Goal: Check status: Check status

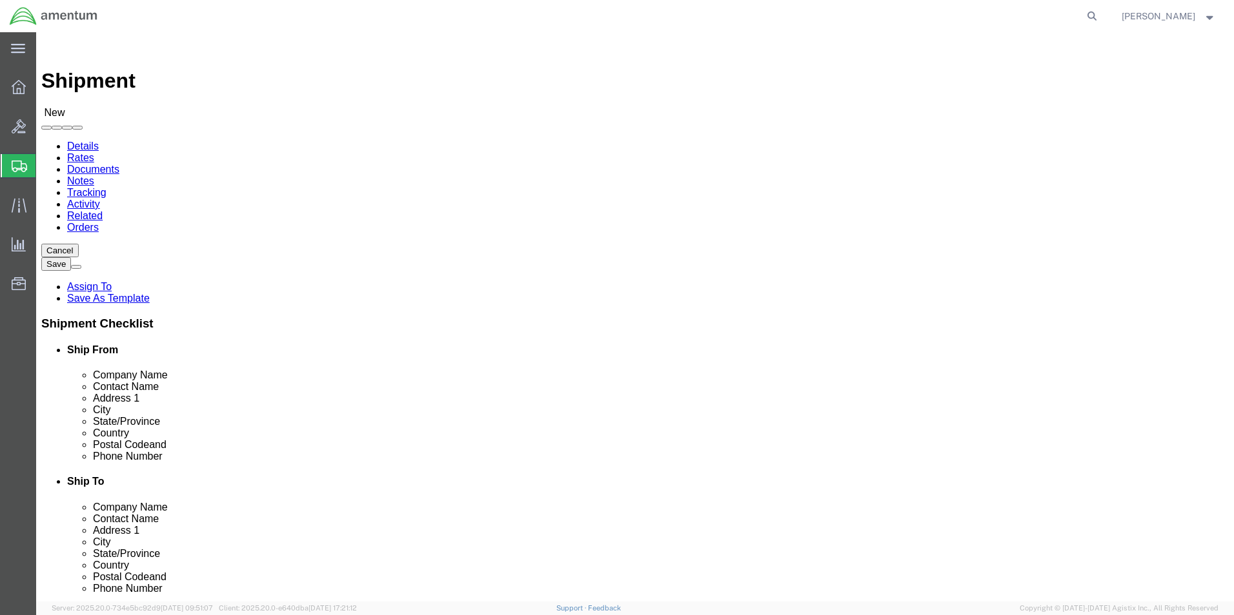
select select
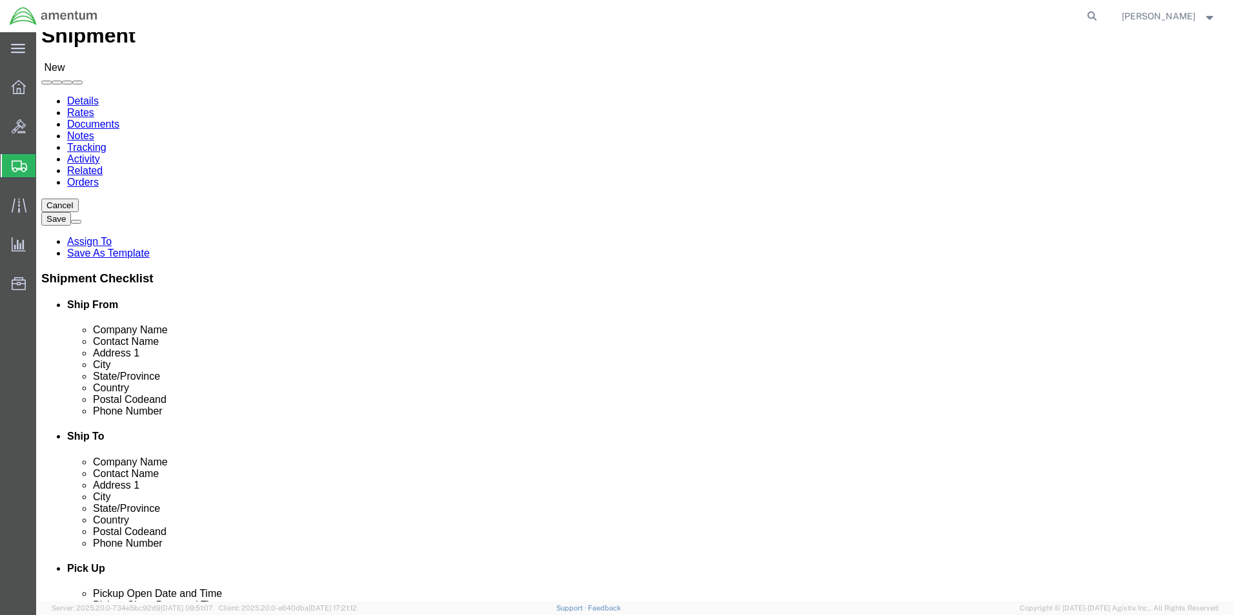
scroll to position [65, 0]
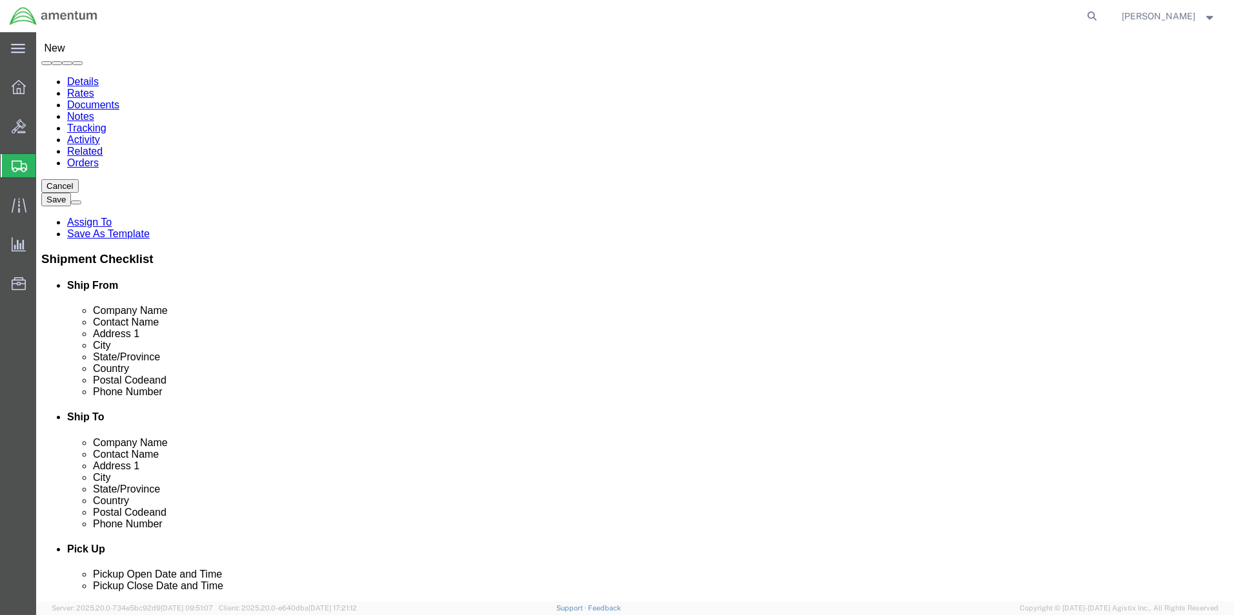
click at [0, 0] on span "Shipment Manager" at bounding box center [0, 0] width 0 height 0
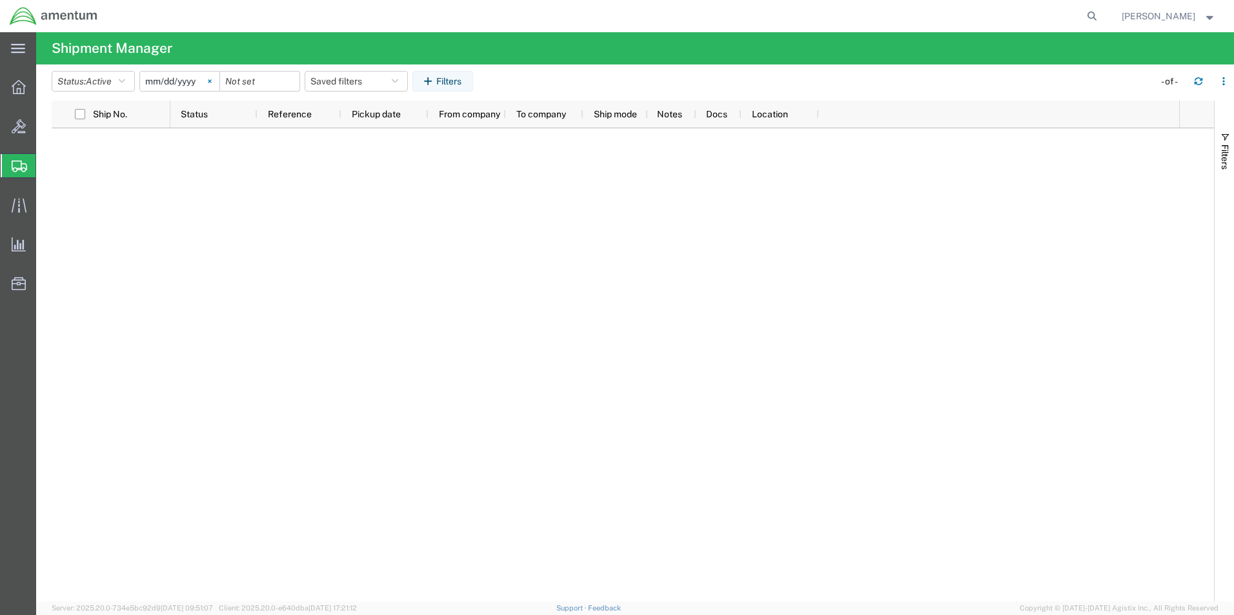
click at [214, 83] on svg-icon at bounding box center [209, 81] width 19 height 19
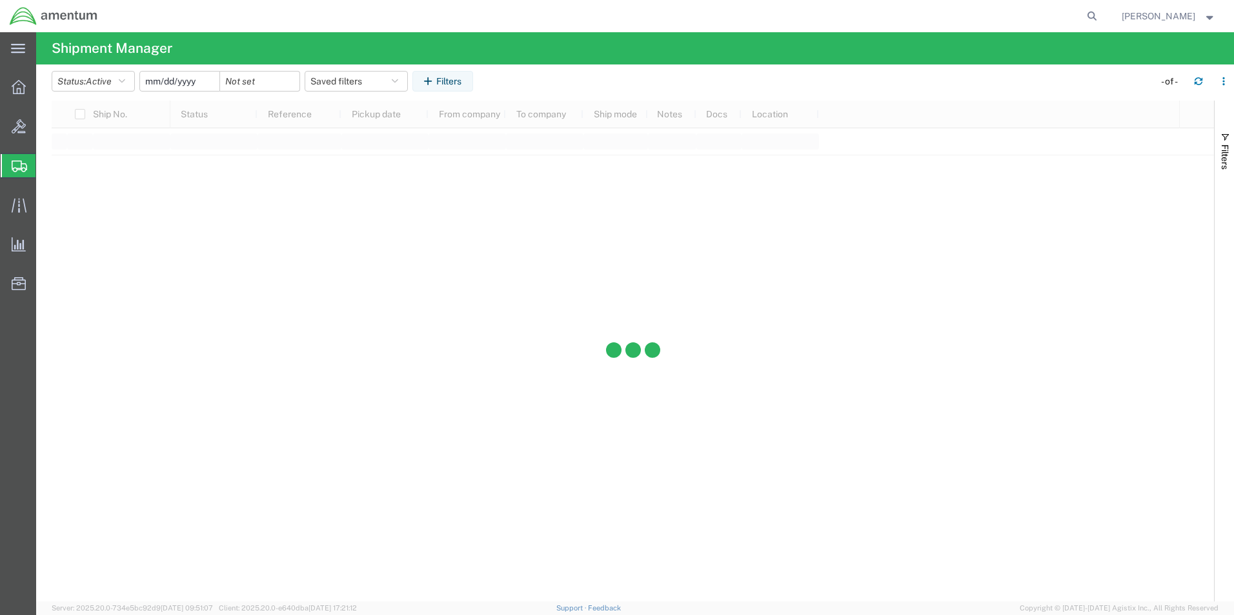
click at [204, 83] on input "date" at bounding box center [179, 81] width 79 height 19
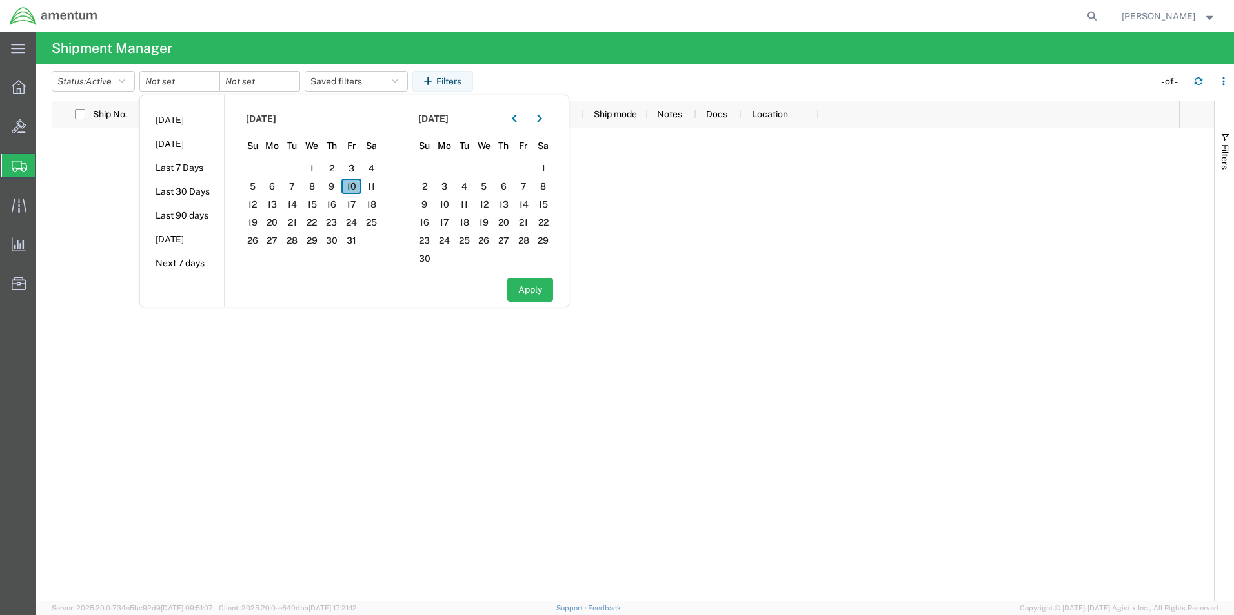
click at [354, 188] on span "10" at bounding box center [351, 186] width 20 height 15
click at [342, 187] on span "9" at bounding box center [332, 186] width 20 height 15
click at [523, 286] on button "Apply" at bounding box center [530, 290] width 46 height 24
type input "[DATE]"
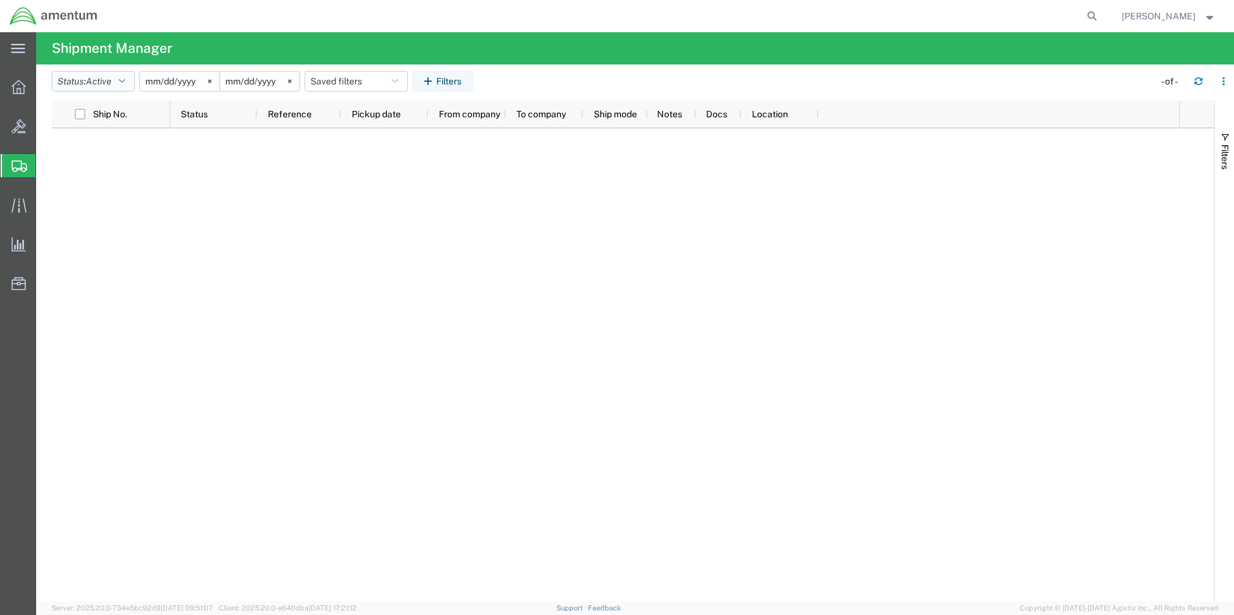
click at [117, 77] on button "Status: Active" at bounding box center [93, 81] width 83 height 21
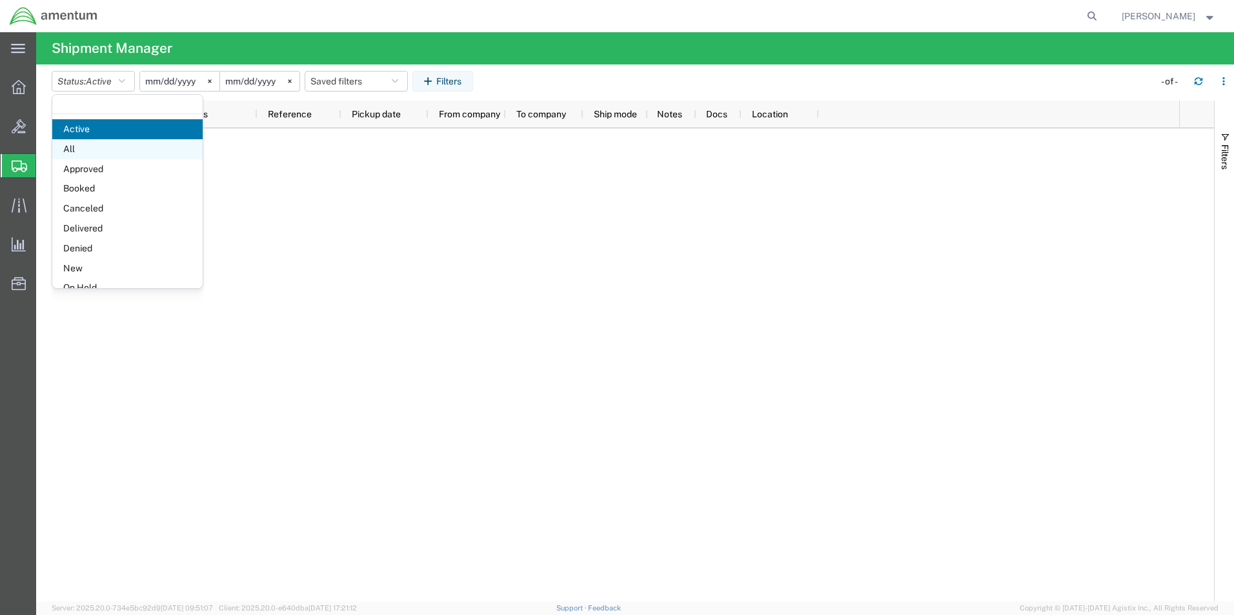
click at [116, 154] on span "All" at bounding box center [127, 149] width 150 height 20
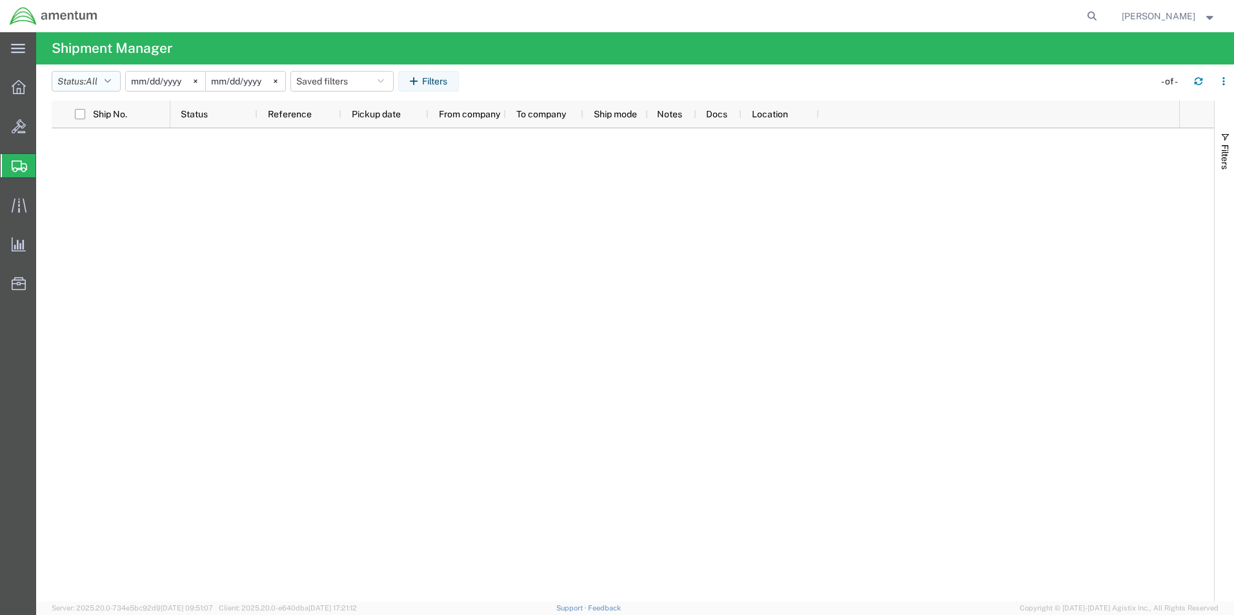
click at [121, 83] on button "Status: All" at bounding box center [86, 81] width 69 height 21
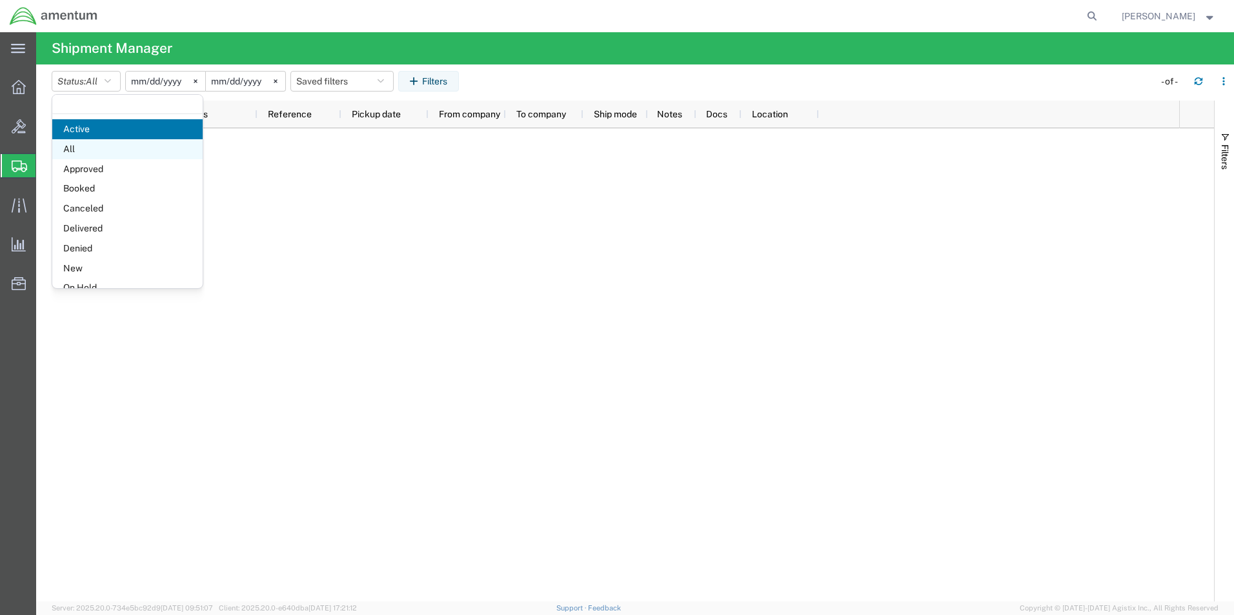
click at [128, 148] on span "All" at bounding box center [127, 149] width 150 height 20
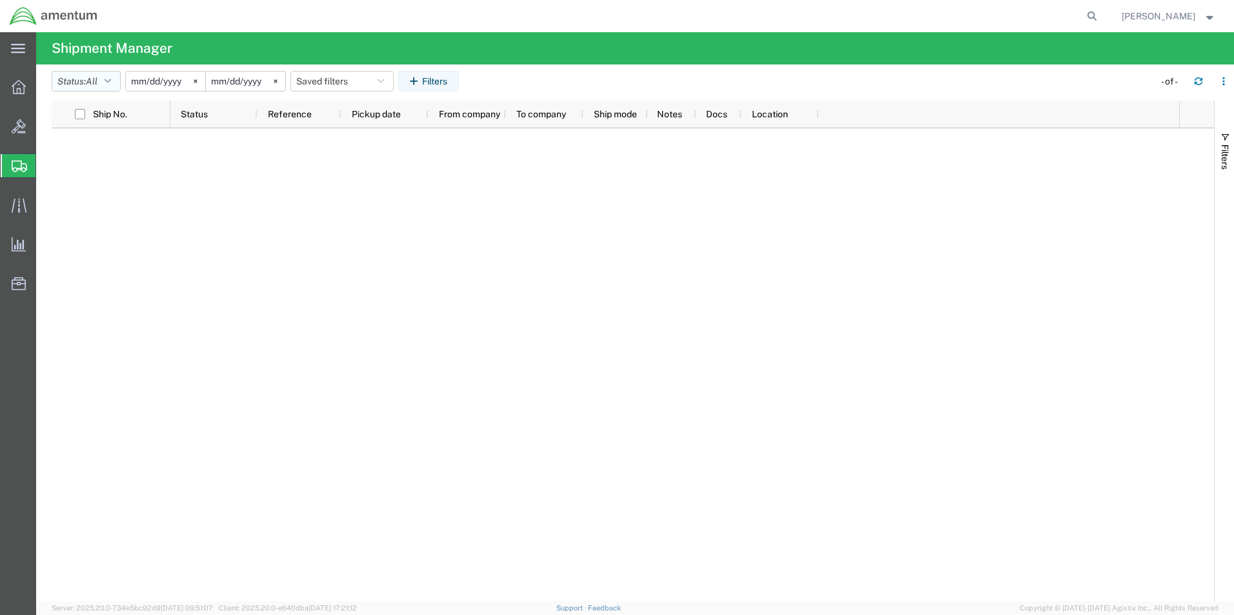
click at [121, 80] on button "Status: All" at bounding box center [86, 81] width 69 height 21
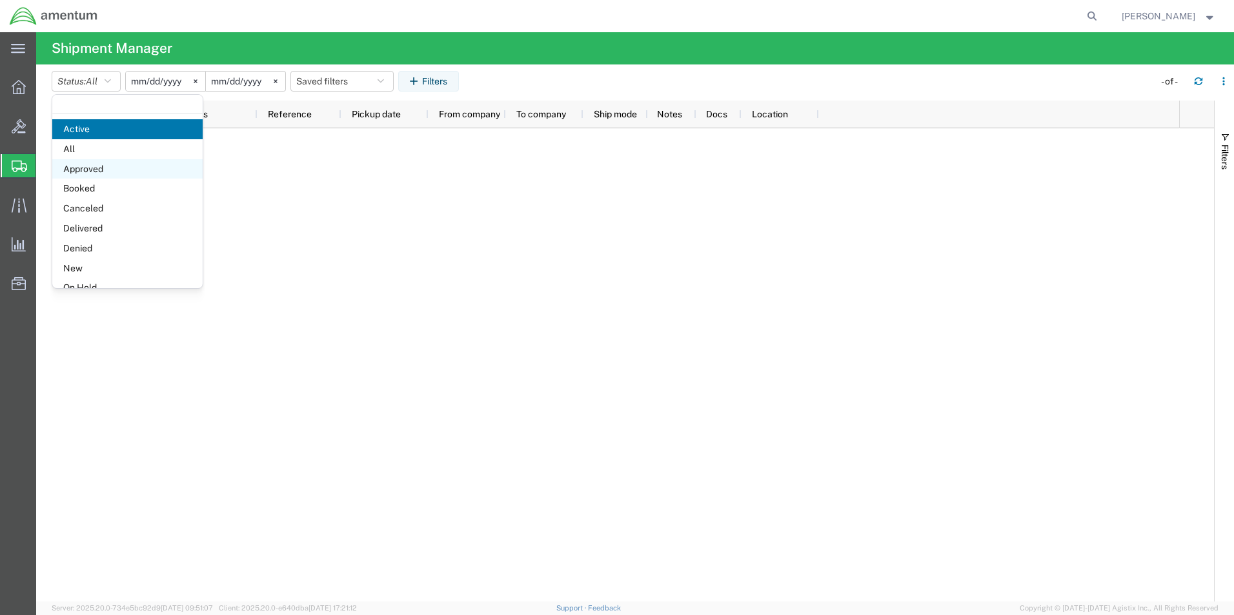
click at [129, 175] on span "Approved" at bounding box center [127, 169] width 150 height 20
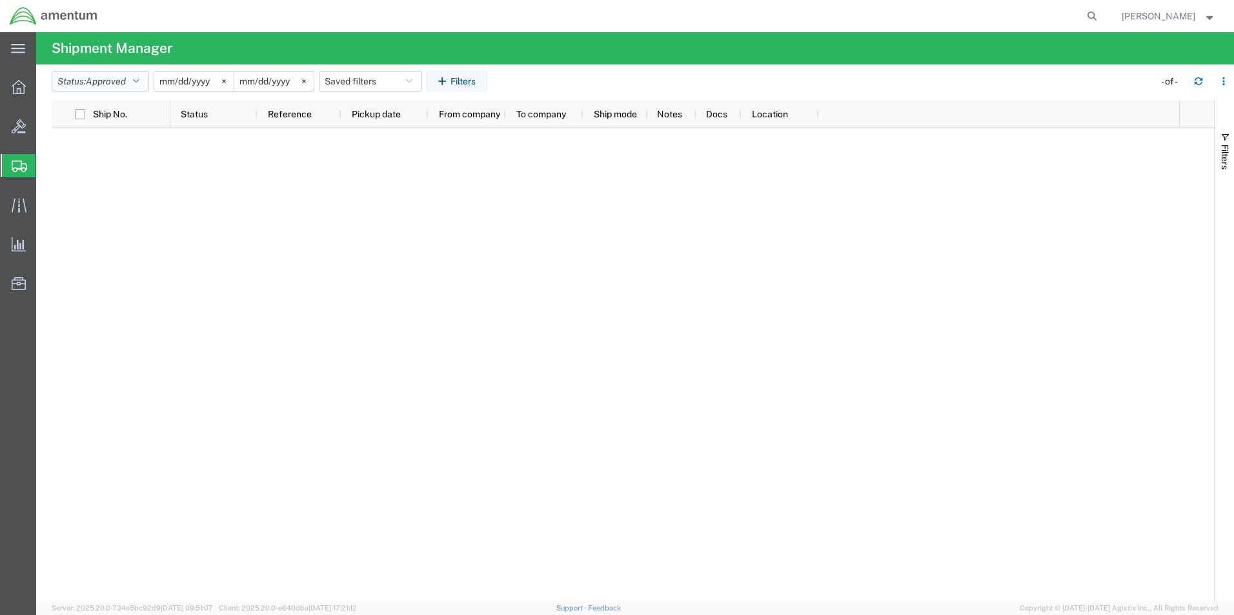
click at [137, 81] on icon "button" at bounding box center [136, 81] width 6 height 9
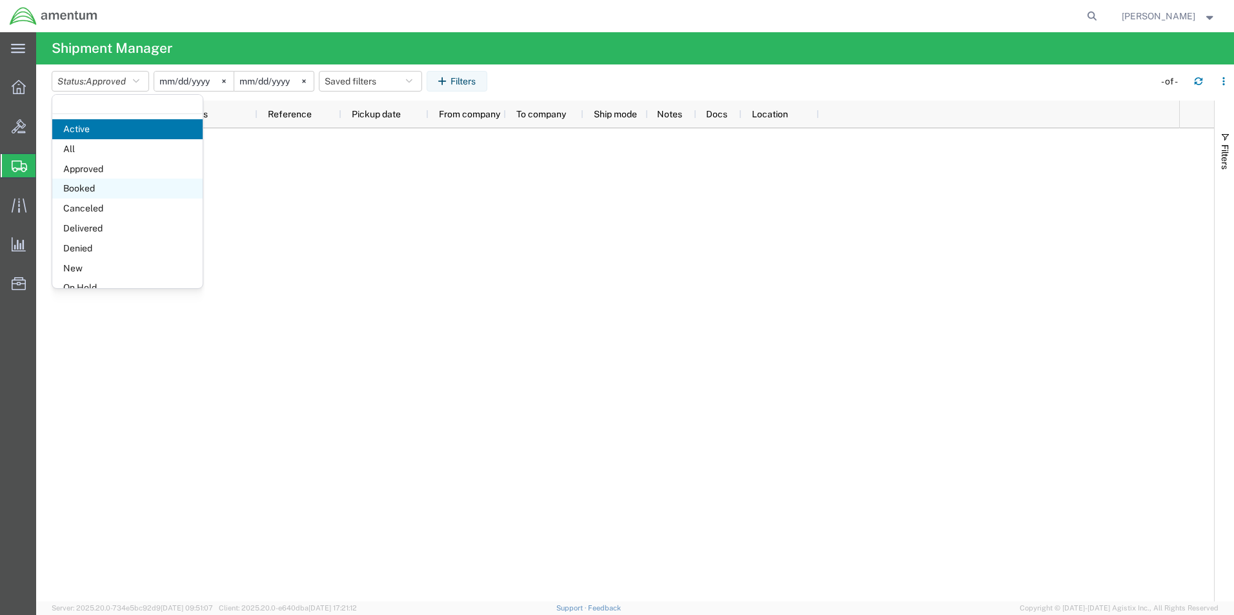
click at [142, 194] on span "Booked" at bounding box center [127, 189] width 150 height 20
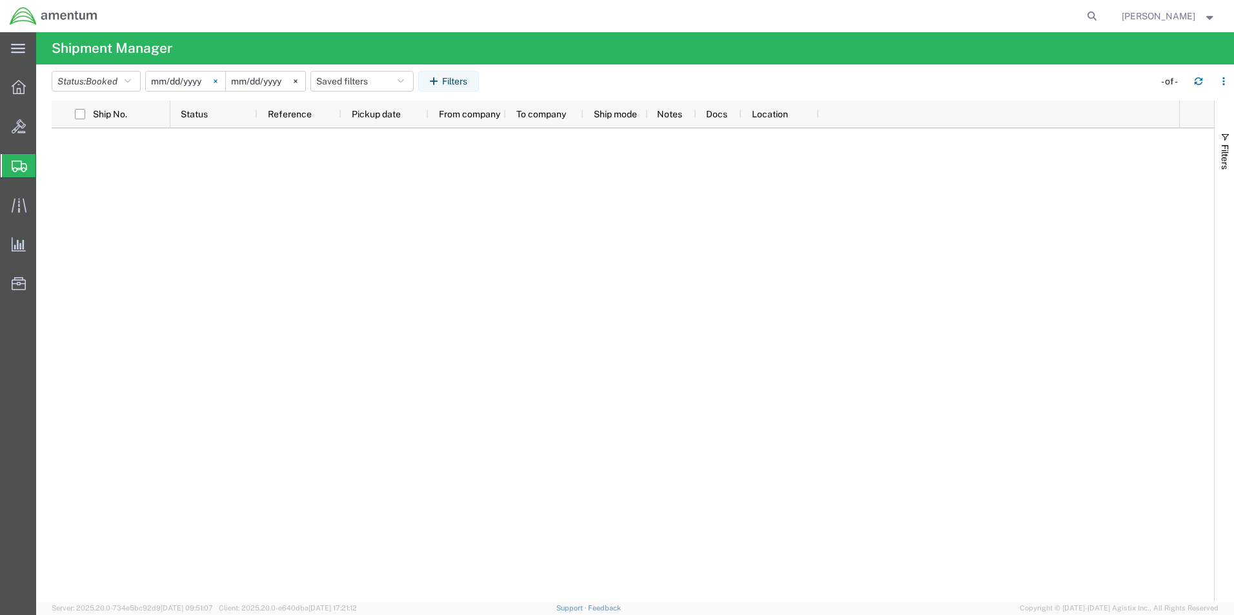
click at [213, 84] on svg-icon at bounding box center [215, 81] width 19 height 19
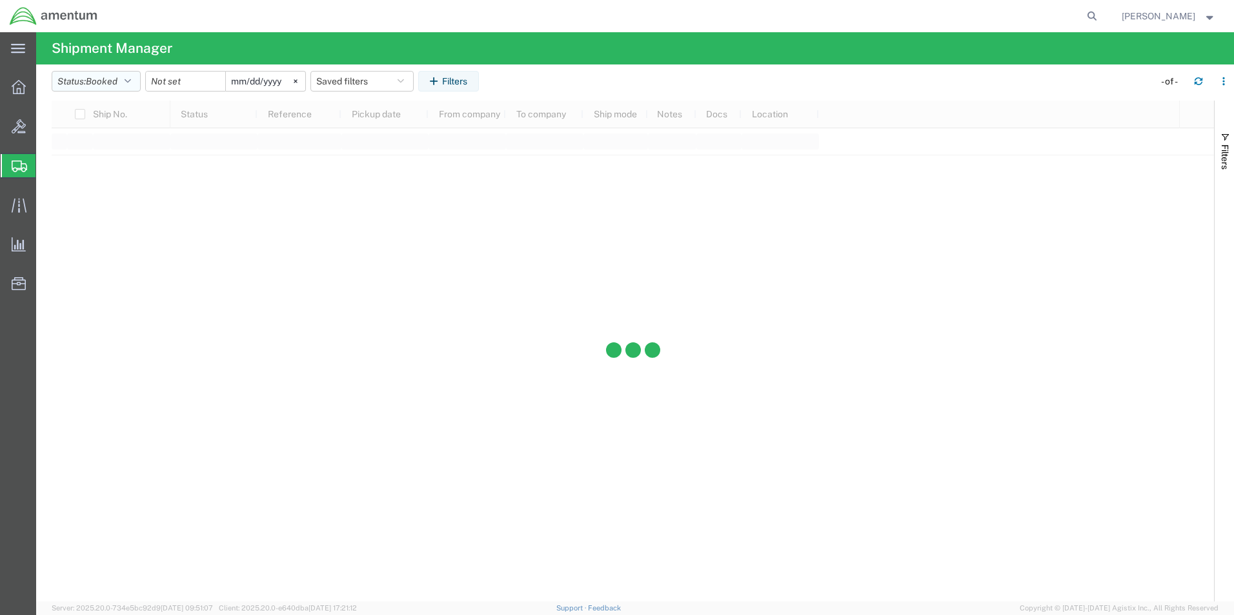
click at [131, 85] on icon "button" at bounding box center [128, 81] width 6 height 9
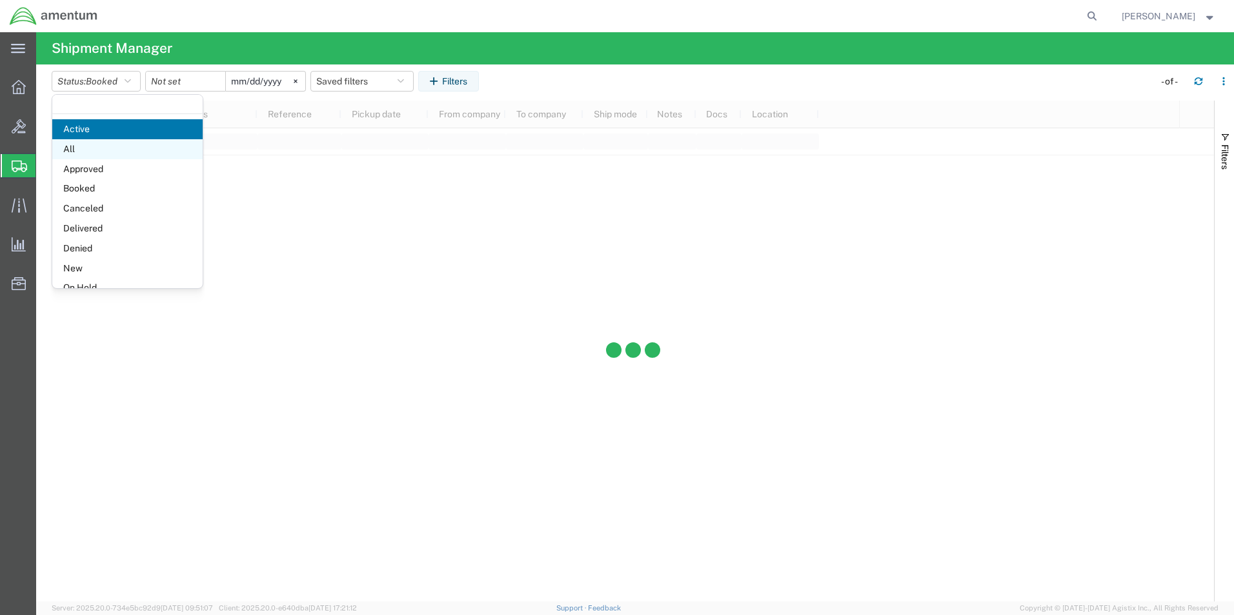
click at [121, 150] on span "All" at bounding box center [127, 149] width 150 height 20
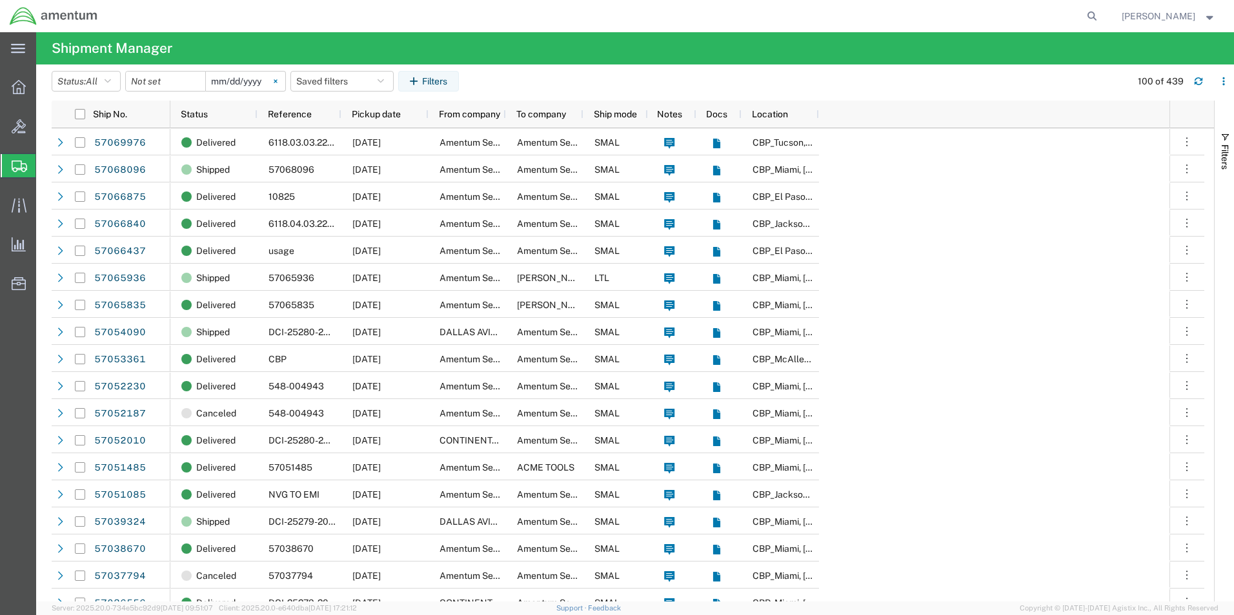
click at [277, 79] on icon at bounding box center [276, 81] width 4 height 4
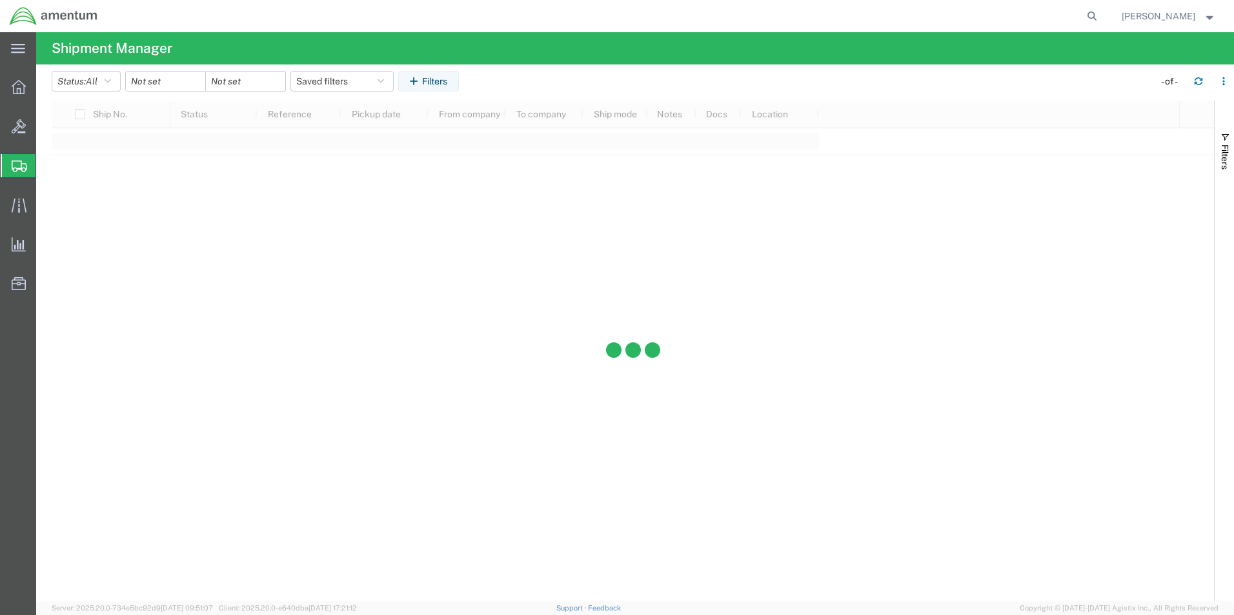
click at [204, 80] on div at bounding box center [165, 81] width 81 height 21
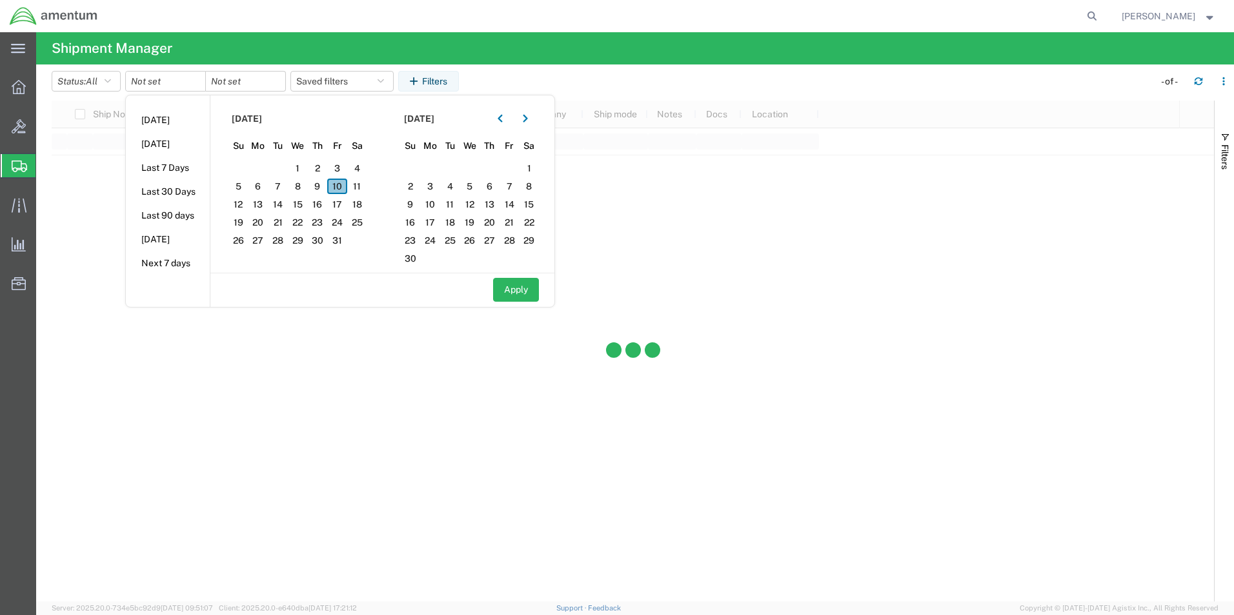
click at [344, 184] on span "10" at bounding box center [337, 186] width 20 height 15
click at [517, 285] on button "Apply" at bounding box center [516, 290] width 46 height 24
type input "[DATE]"
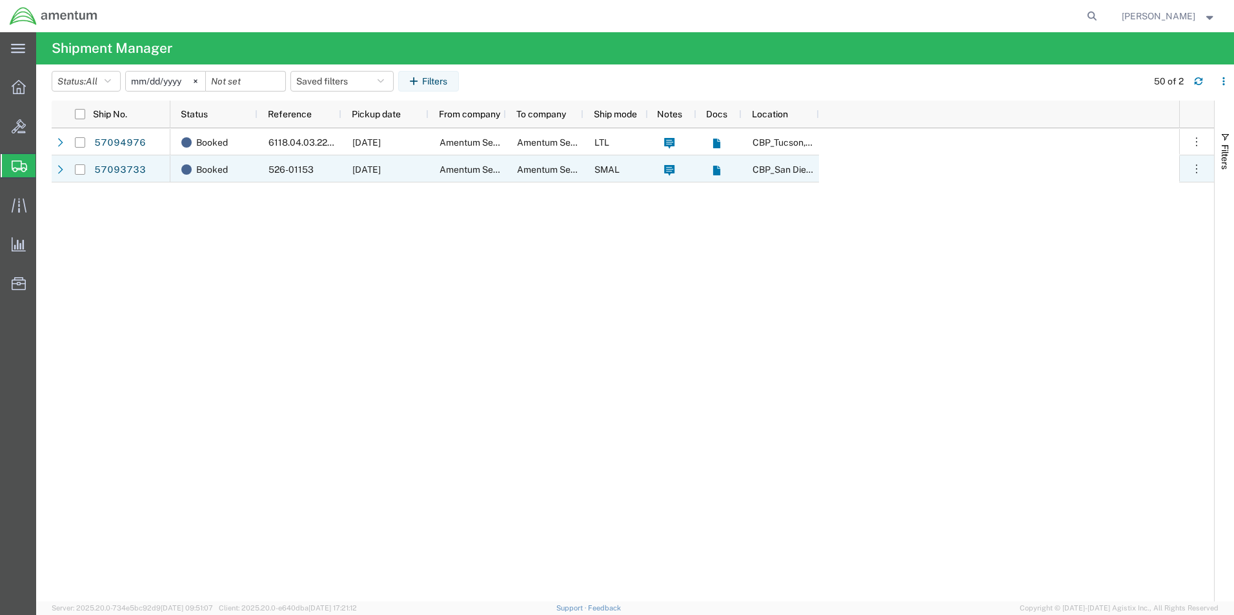
click at [393, 163] on div "[DATE]" at bounding box center [384, 168] width 87 height 27
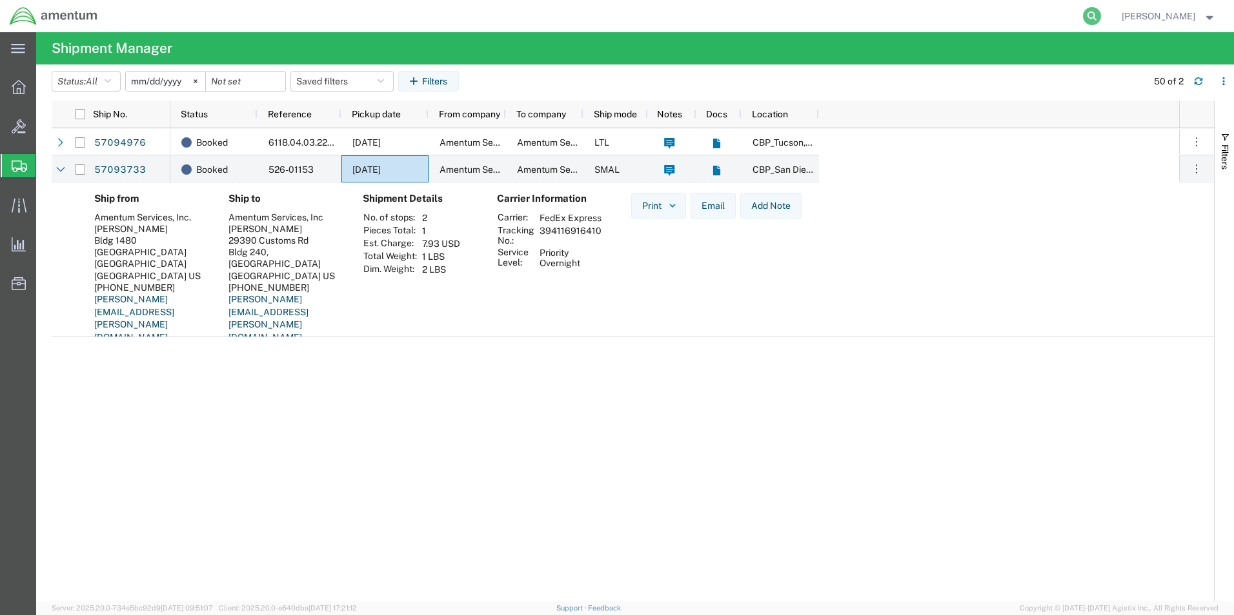
click at [1101, 19] on icon at bounding box center [1092, 16] width 18 height 18
click at [966, 19] on input "search" at bounding box center [886, 16] width 392 height 31
type input "57082936"
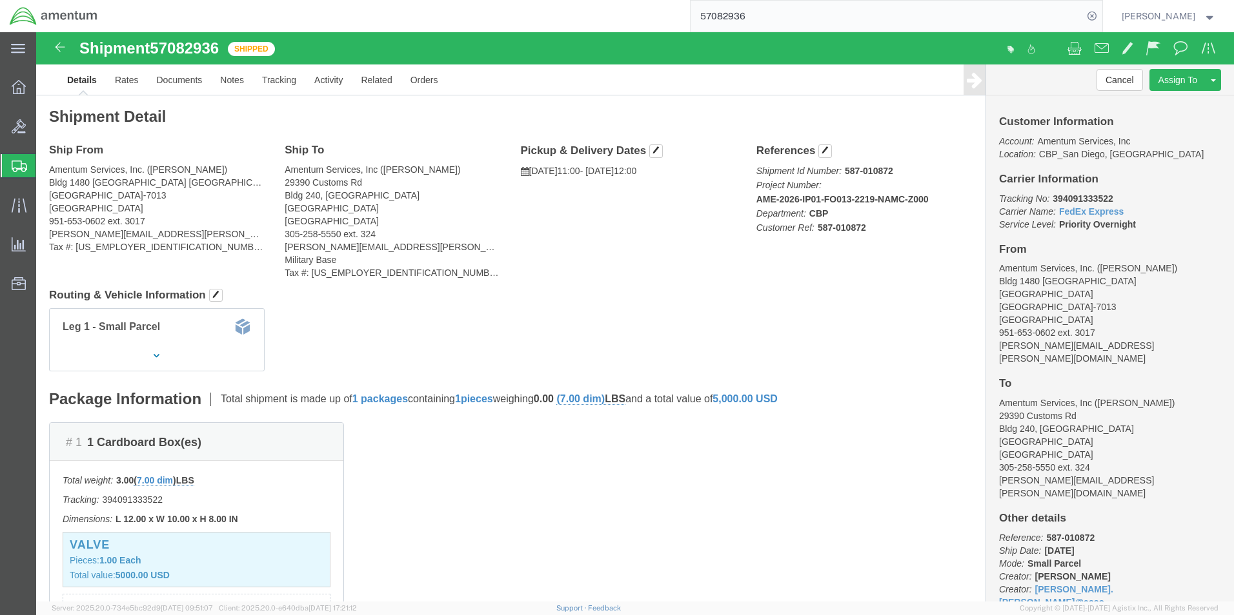
click b "394091333522"
